Goal: Transaction & Acquisition: Purchase product/service

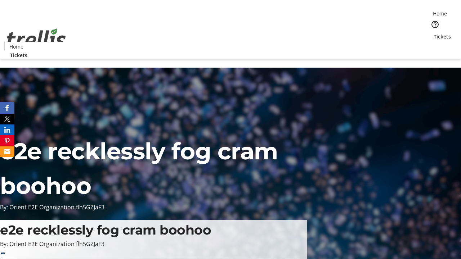
click at [440, 11] on span "Sign Up" at bounding box center [443, 10] width 21 height 9
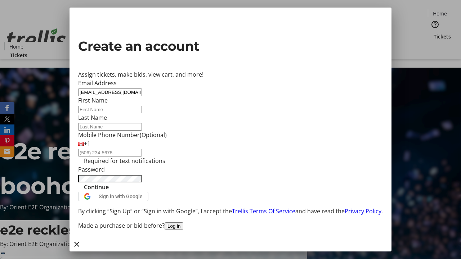
type input "[EMAIL_ADDRESS][DOMAIN_NAME]"
type input "Gust"
type input "[PERSON_NAME]"
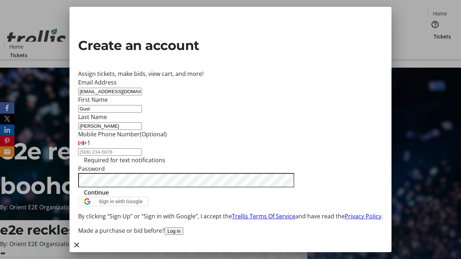
click at [109, 197] on span "Continue" at bounding box center [96, 192] width 25 height 9
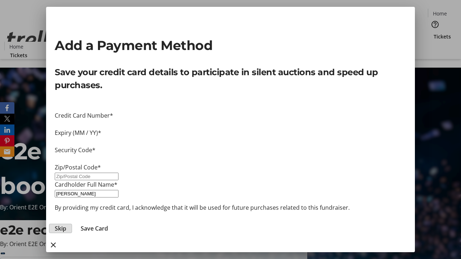
click at [66, 224] on span "Skip" at bounding box center [61, 228] width 12 height 9
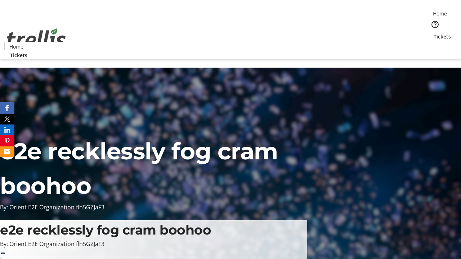
click at [434, 33] on span "Tickets" at bounding box center [442, 37] width 17 height 8
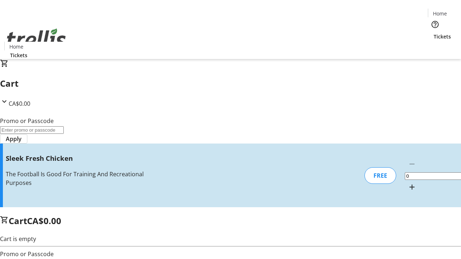
click at [408, 183] on mat-icon "Increment by one" at bounding box center [412, 187] width 9 height 9
type input "1"
